Goal: Find specific page/section: Find specific page/section

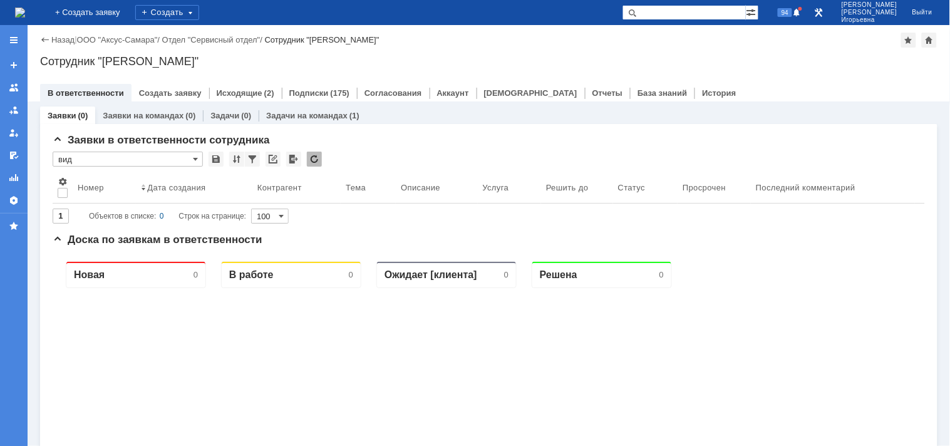
click at [694, 15] on input "text" at bounding box center [684, 12] width 123 height 15
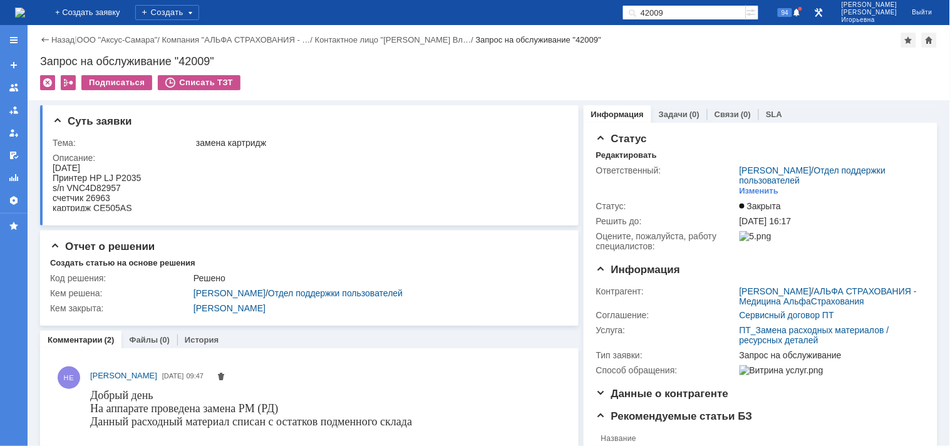
click at [25, 8] on img at bounding box center [20, 13] width 10 height 10
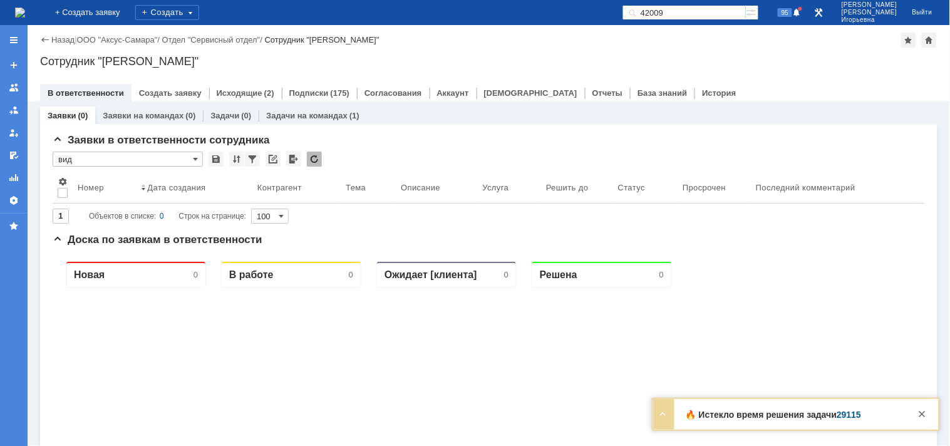
click at [711, 7] on input "42009" at bounding box center [684, 12] width 123 height 15
type input "41723"
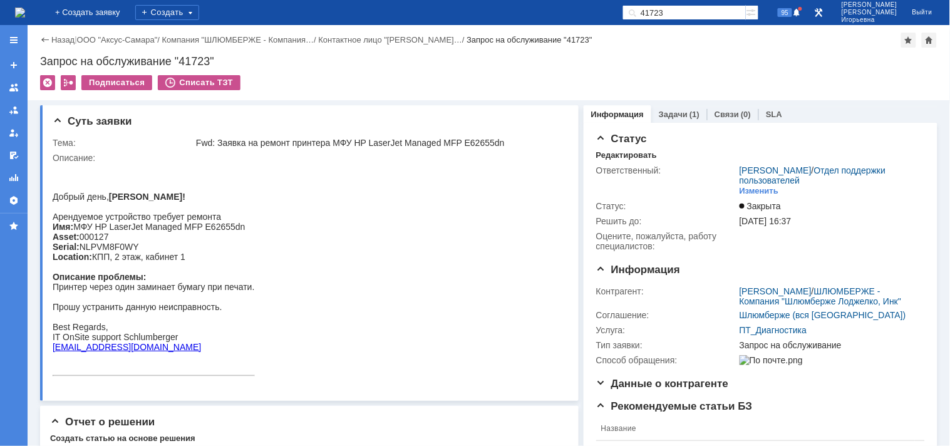
click at [25, 13] on img at bounding box center [20, 13] width 10 height 10
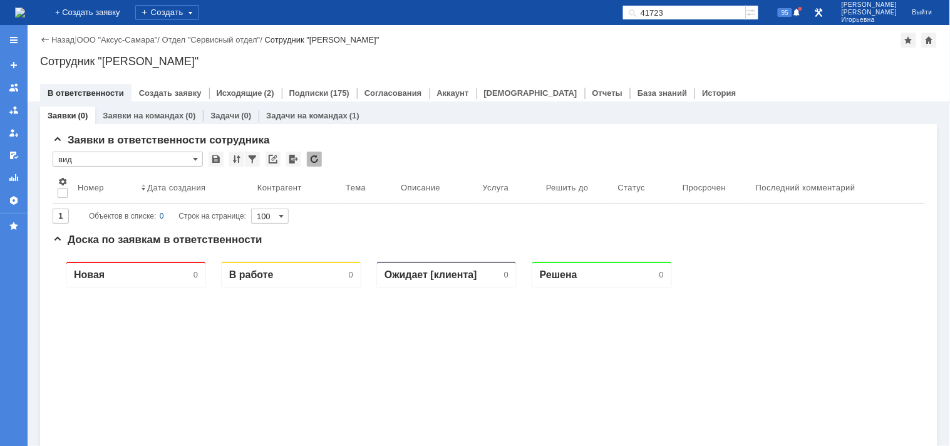
click at [705, 15] on input "41723" at bounding box center [684, 12] width 123 height 15
